Goal: Task Accomplishment & Management: Manage account settings

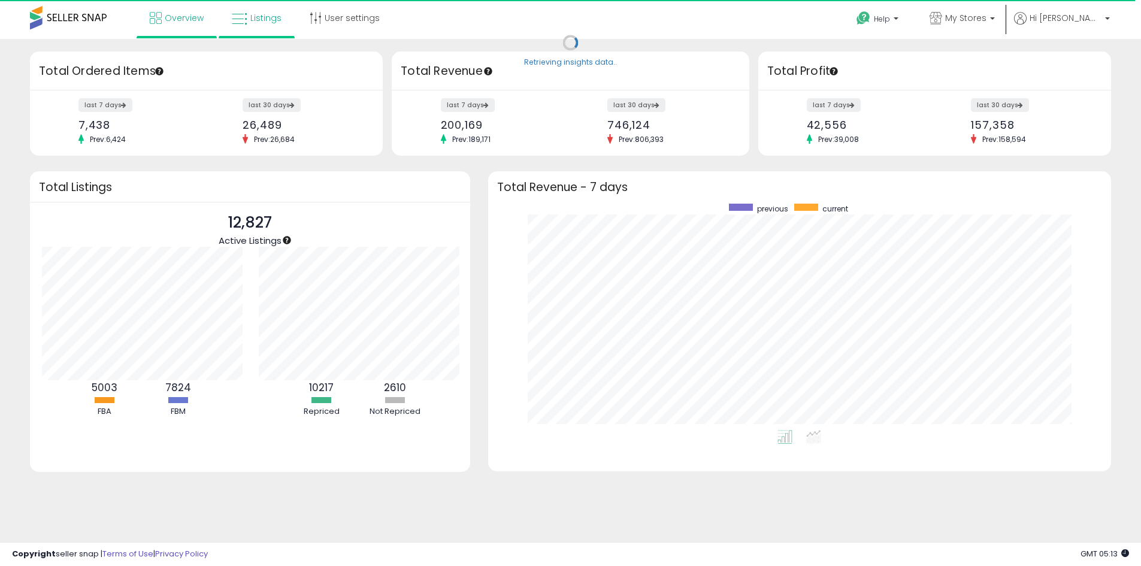
scroll to position [598913, 598540]
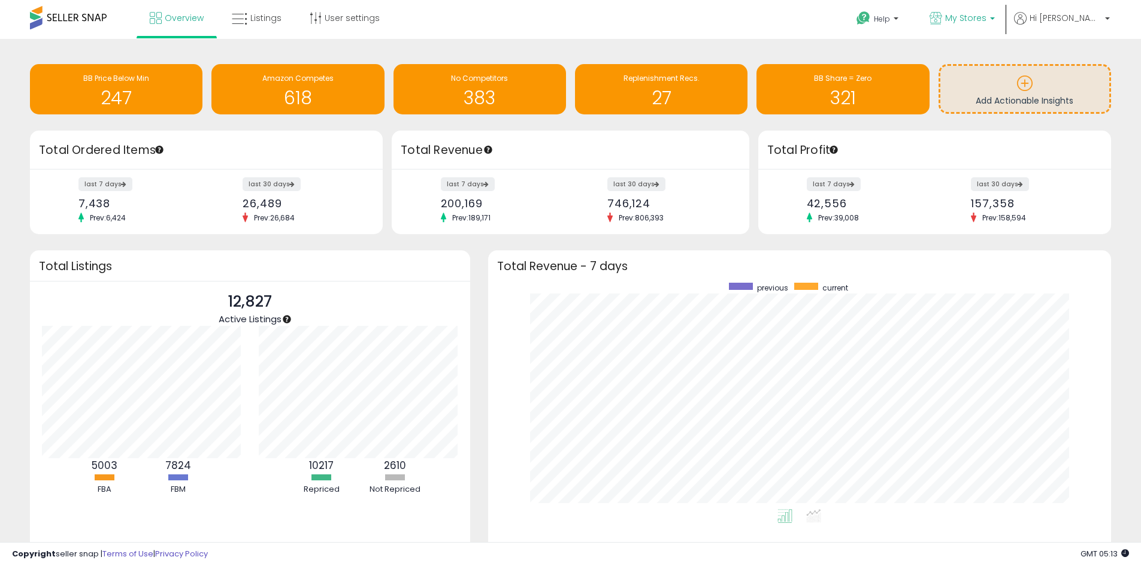
click at [987, 13] on span "My Stores" at bounding box center [965, 18] width 41 height 12
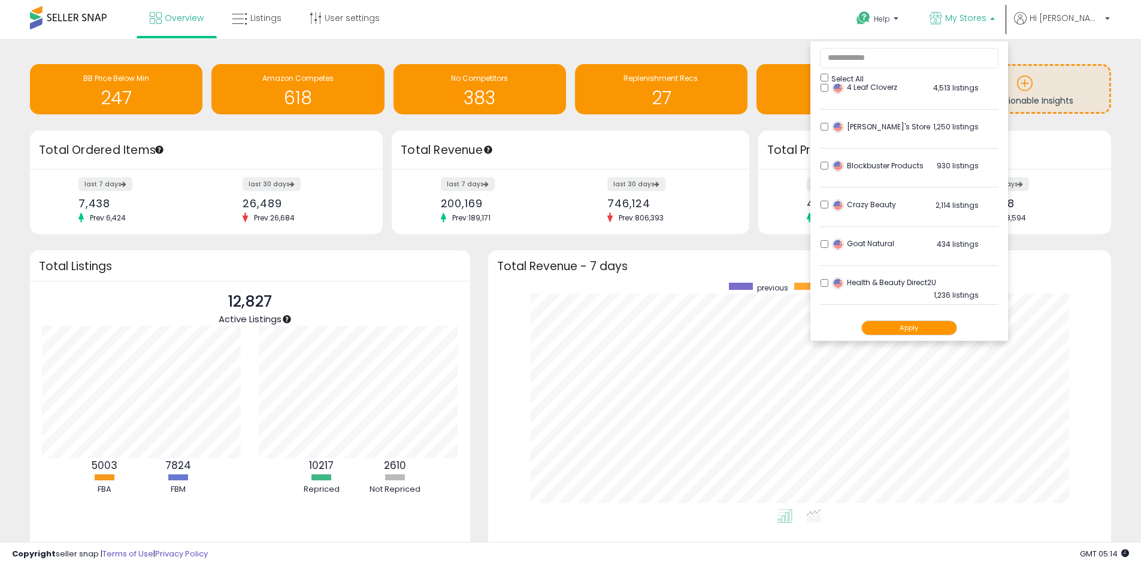
scroll to position [0, 0]
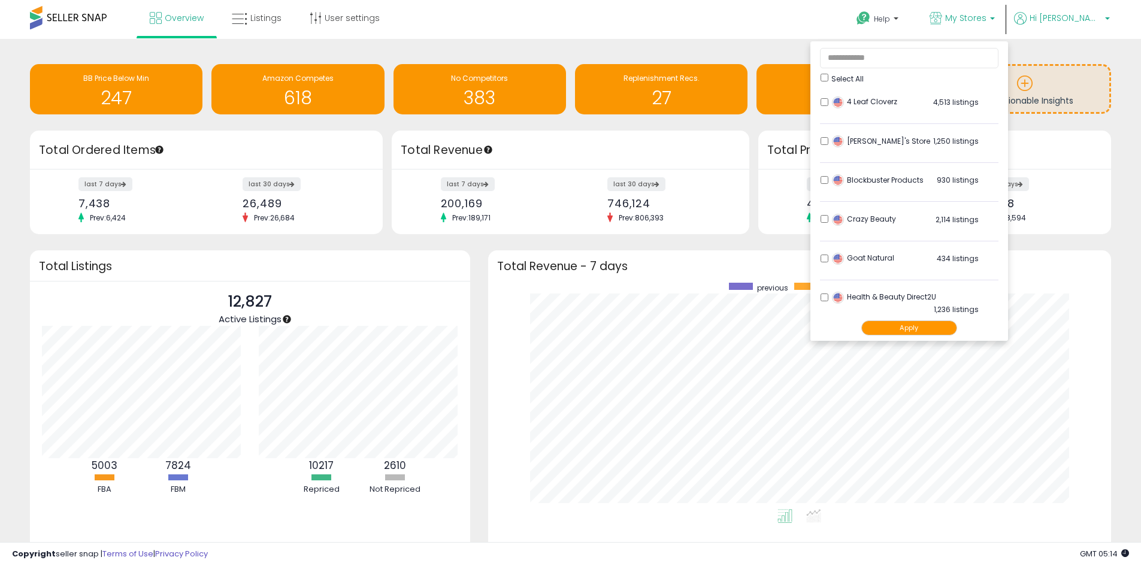
click at [1078, 20] on span "Hi [PERSON_NAME]" at bounding box center [1066, 18] width 72 height 12
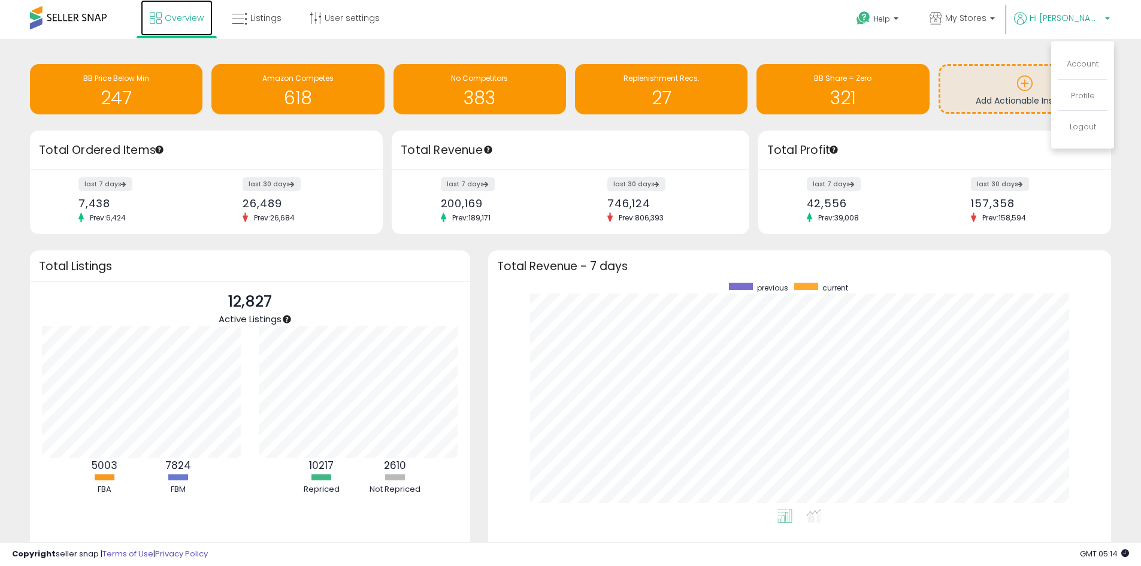
click at [189, 18] on span "Overview" at bounding box center [184, 18] width 39 height 12
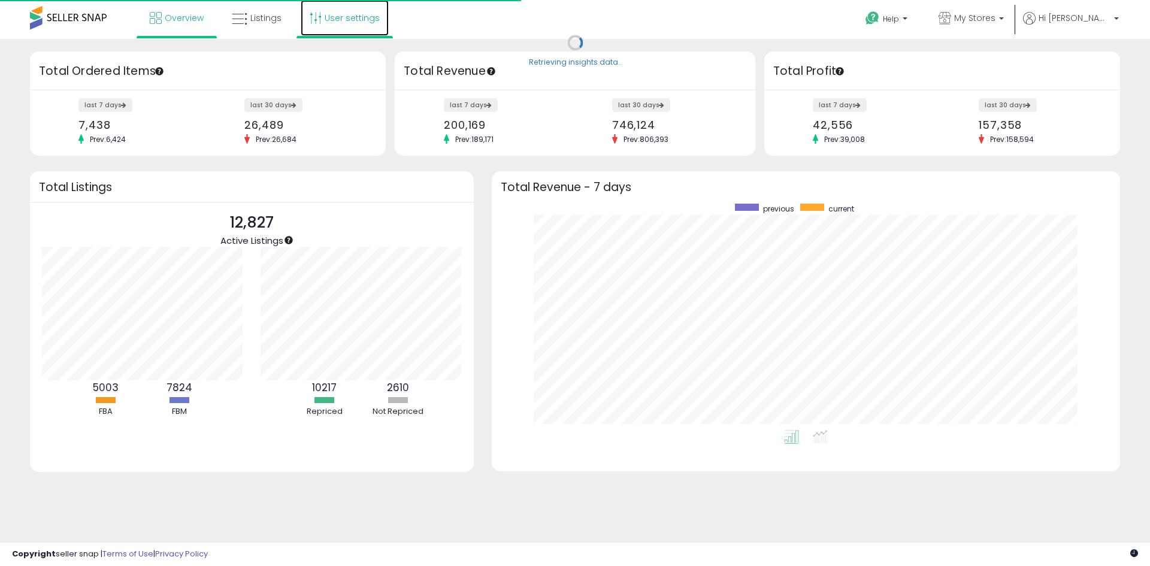
scroll to position [226, 605]
click at [349, 23] on link "User settings" at bounding box center [345, 18] width 88 height 36
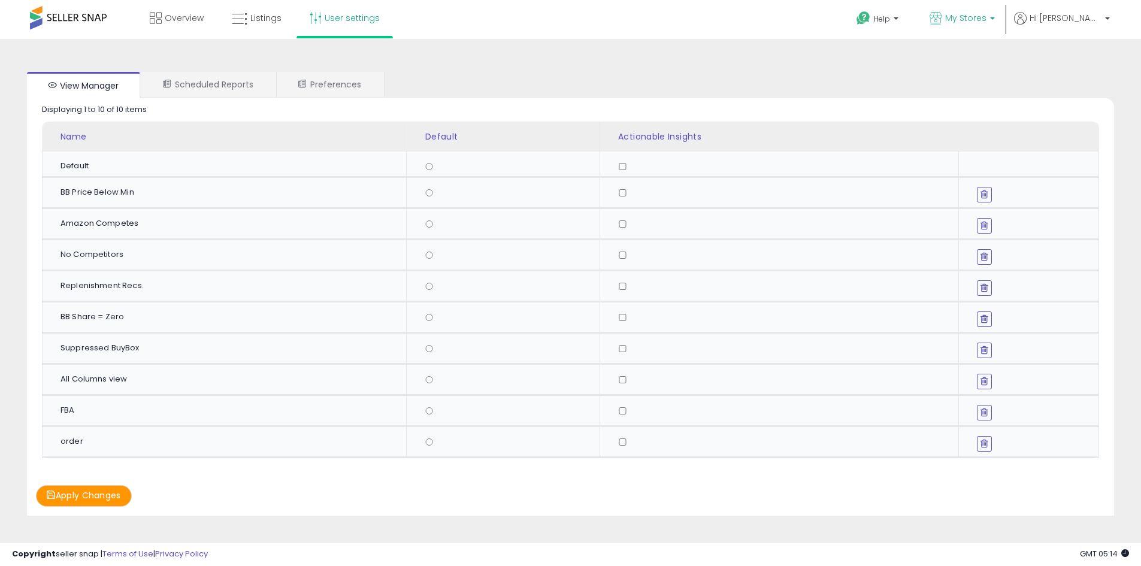
click at [974, 19] on span "My Stores" at bounding box center [965, 18] width 41 height 12
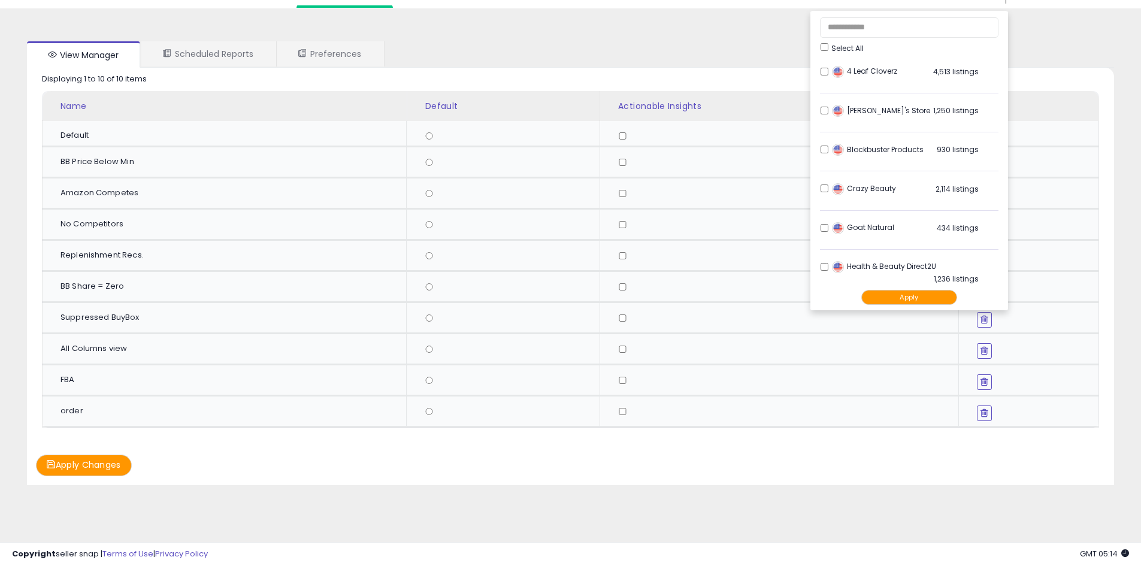
click at [1096, 26] on div "View Manager Scheduled Reports Preferences Retrieving graph data.. Displaying 1…" at bounding box center [570, 278] width 1129 height 516
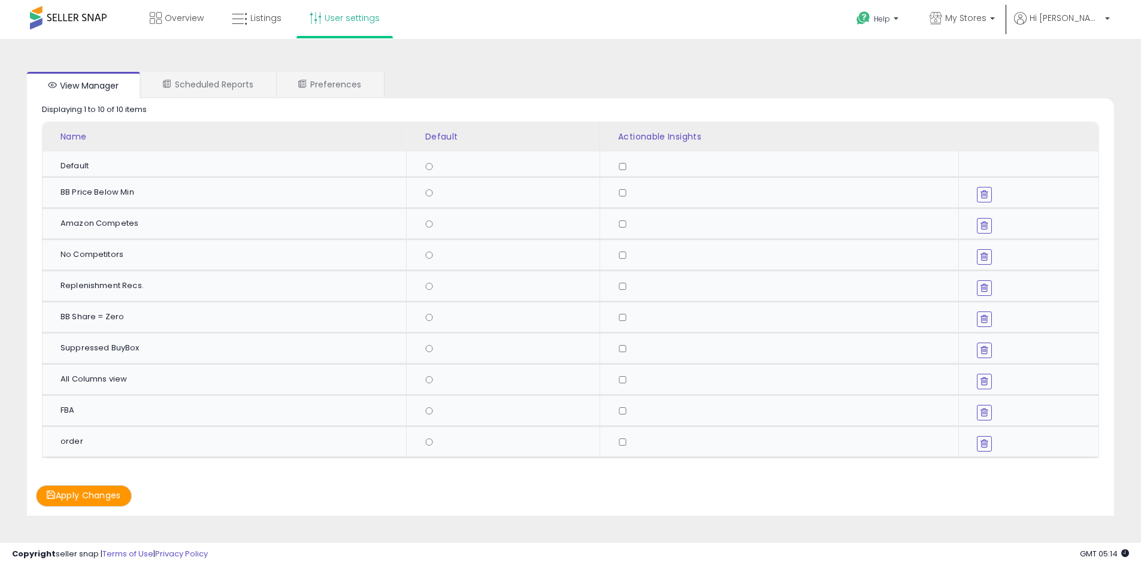
click at [61, 28] on span at bounding box center [68, 17] width 77 height 23
click at [52, 17] on span at bounding box center [68, 17] width 77 height 23
click at [31, 21] on span at bounding box center [68, 17] width 77 height 23
click at [1071, 13] on span "Hi [PERSON_NAME]" at bounding box center [1066, 18] width 72 height 12
click at [1084, 65] on link "Account" at bounding box center [1083, 63] width 32 height 11
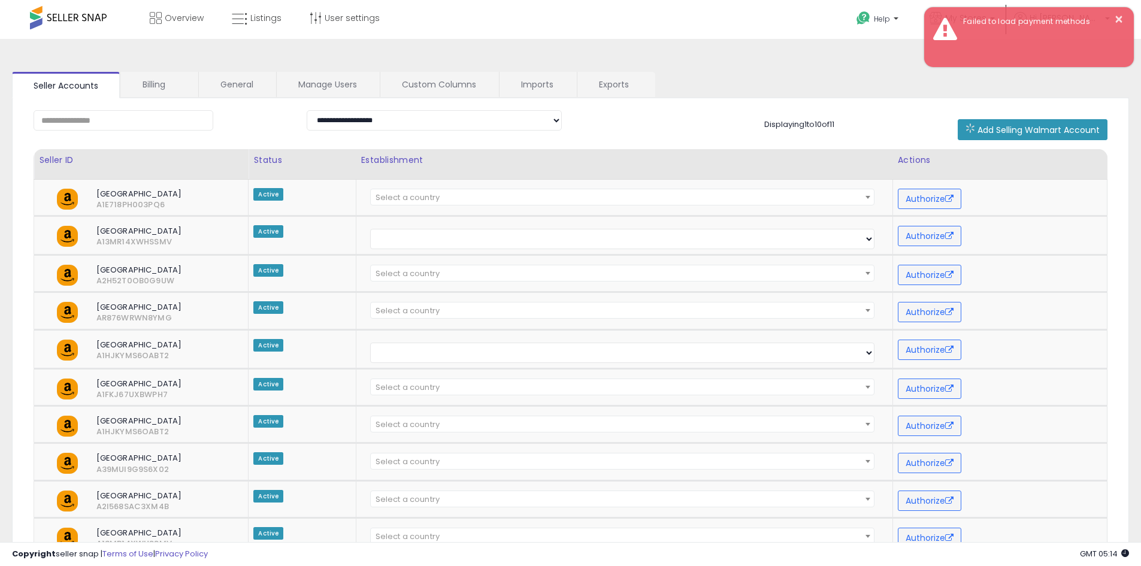
drag, startPoint x: 1044, startPoint y: 129, endPoint x: 818, endPoint y: 67, distance: 233.7
click at [818, 67] on div "**********" at bounding box center [570, 347] width 1129 height 593
click at [1048, 124] on span "Add Selling Walmart Account" at bounding box center [1039, 130] width 122 height 12
